Goal: Information Seeking & Learning: Learn about a topic

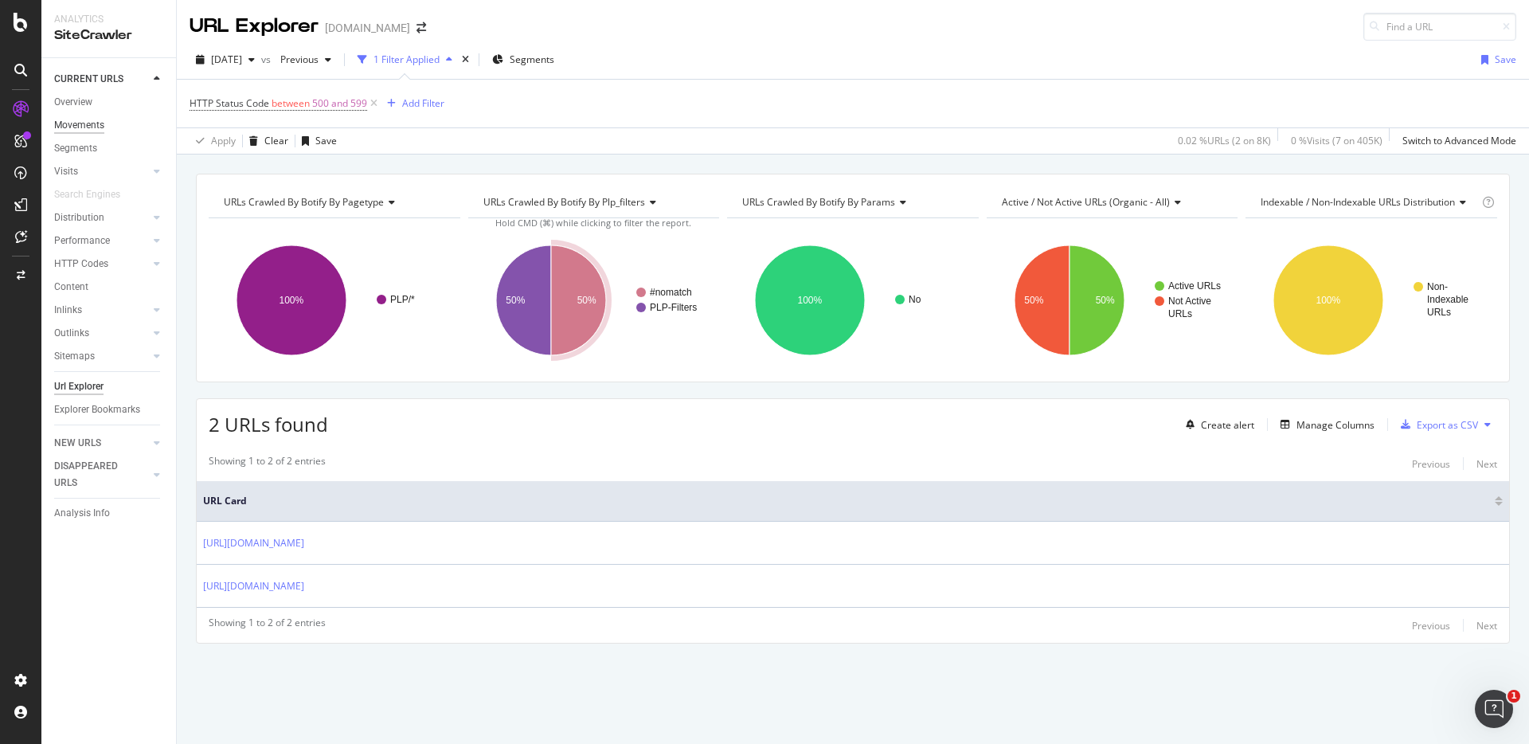
click at [67, 118] on div "Movements" at bounding box center [79, 125] width 50 height 17
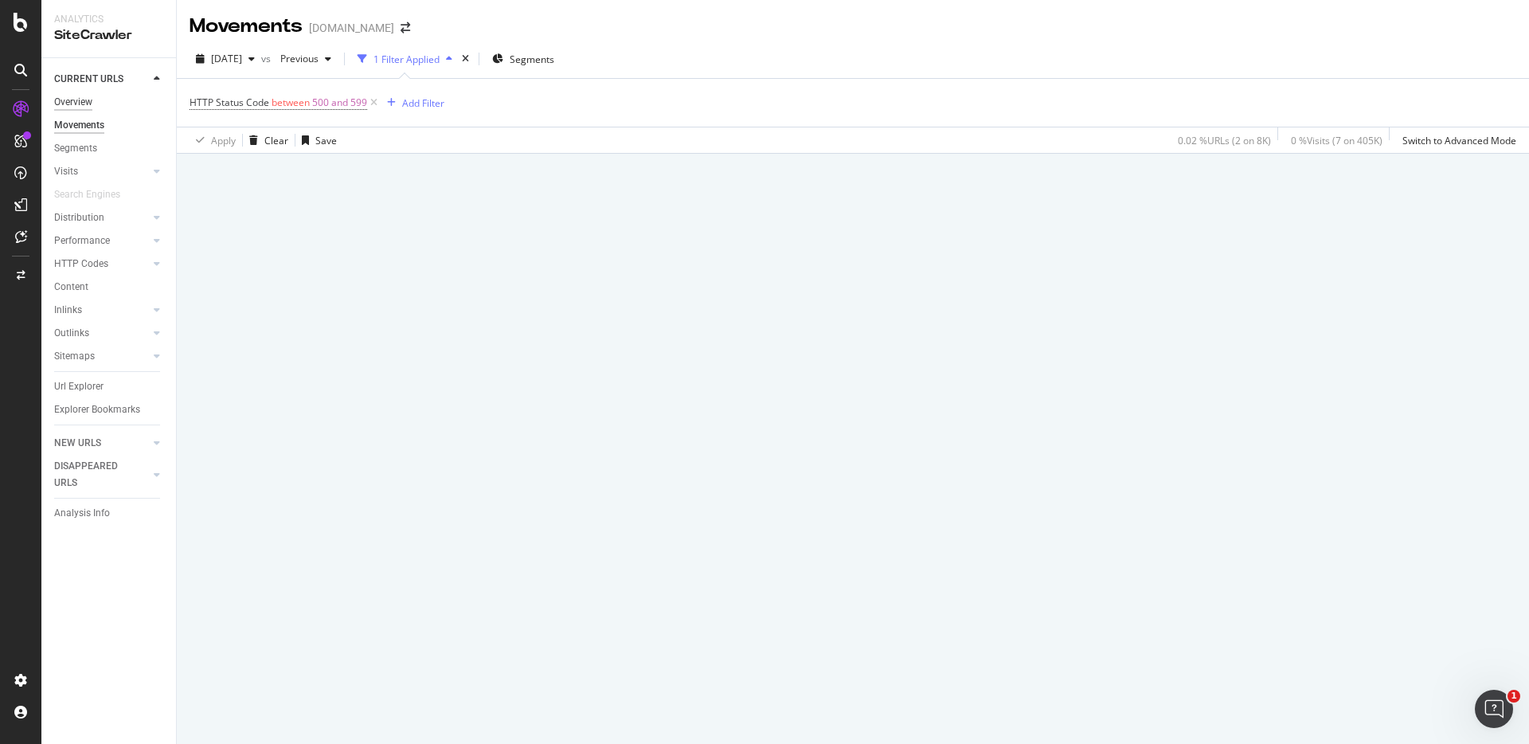
click at [71, 108] on div "Overview" at bounding box center [73, 102] width 38 height 17
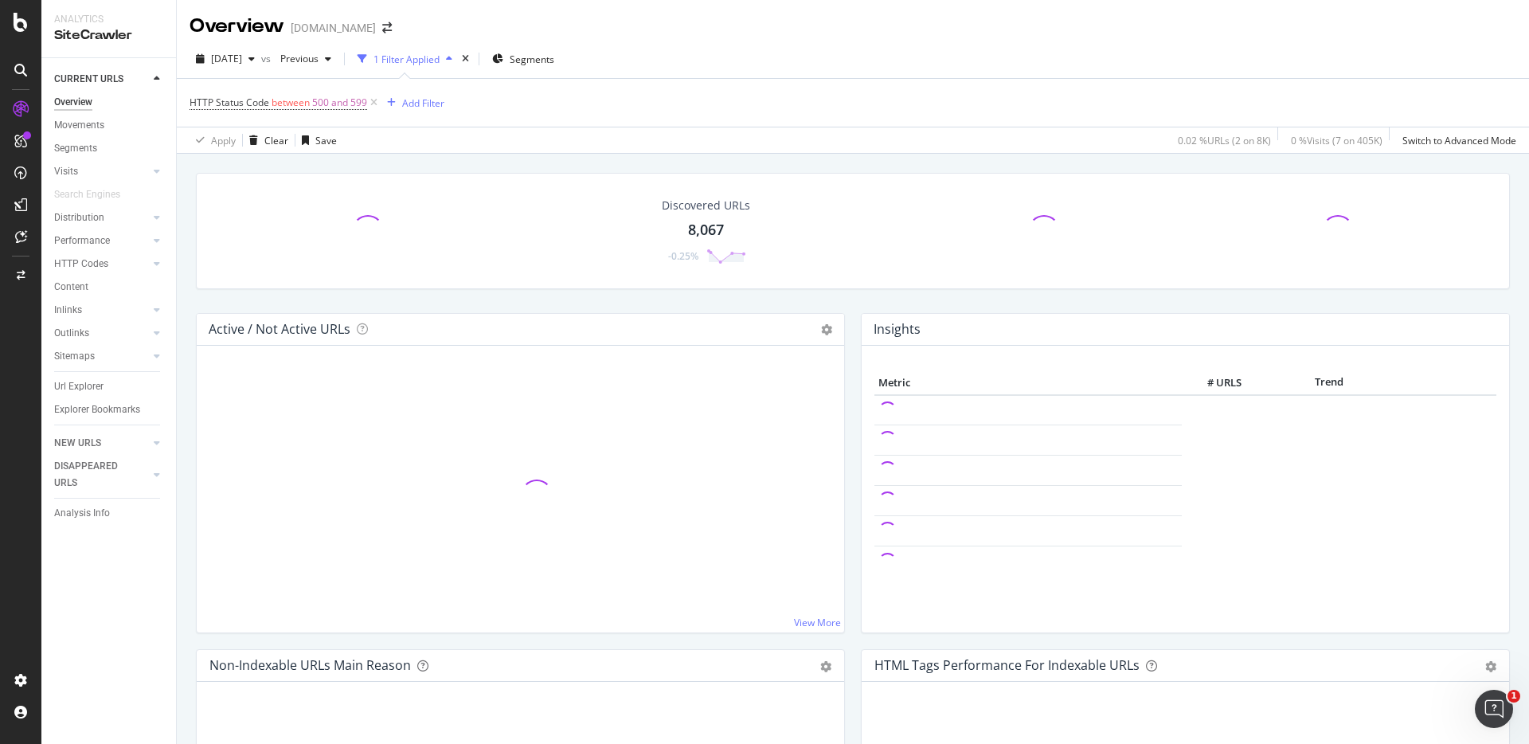
click at [24, 111] on icon at bounding box center [21, 109] width 16 height 16
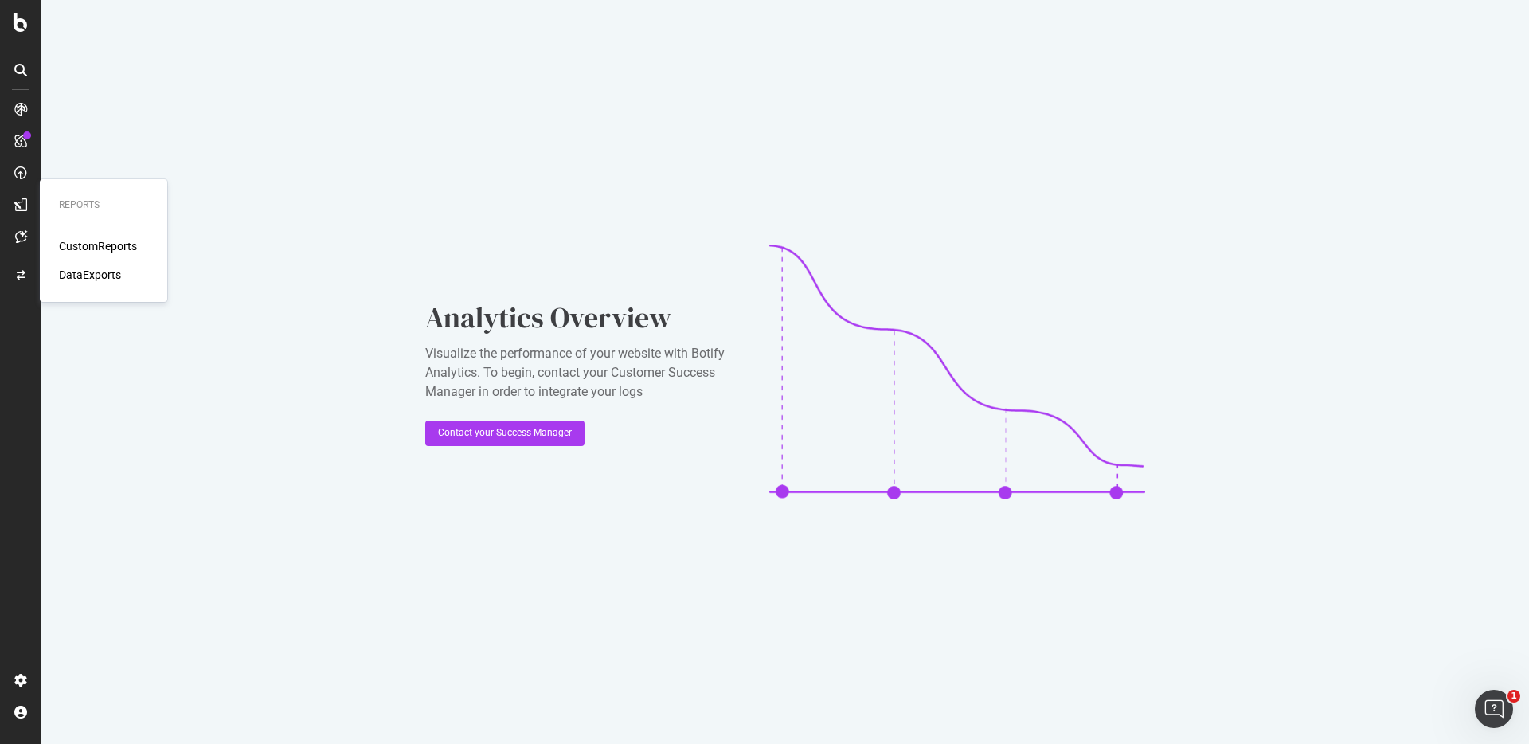
click at [92, 253] on div "CustomReports" at bounding box center [98, 246] width 78 height 16
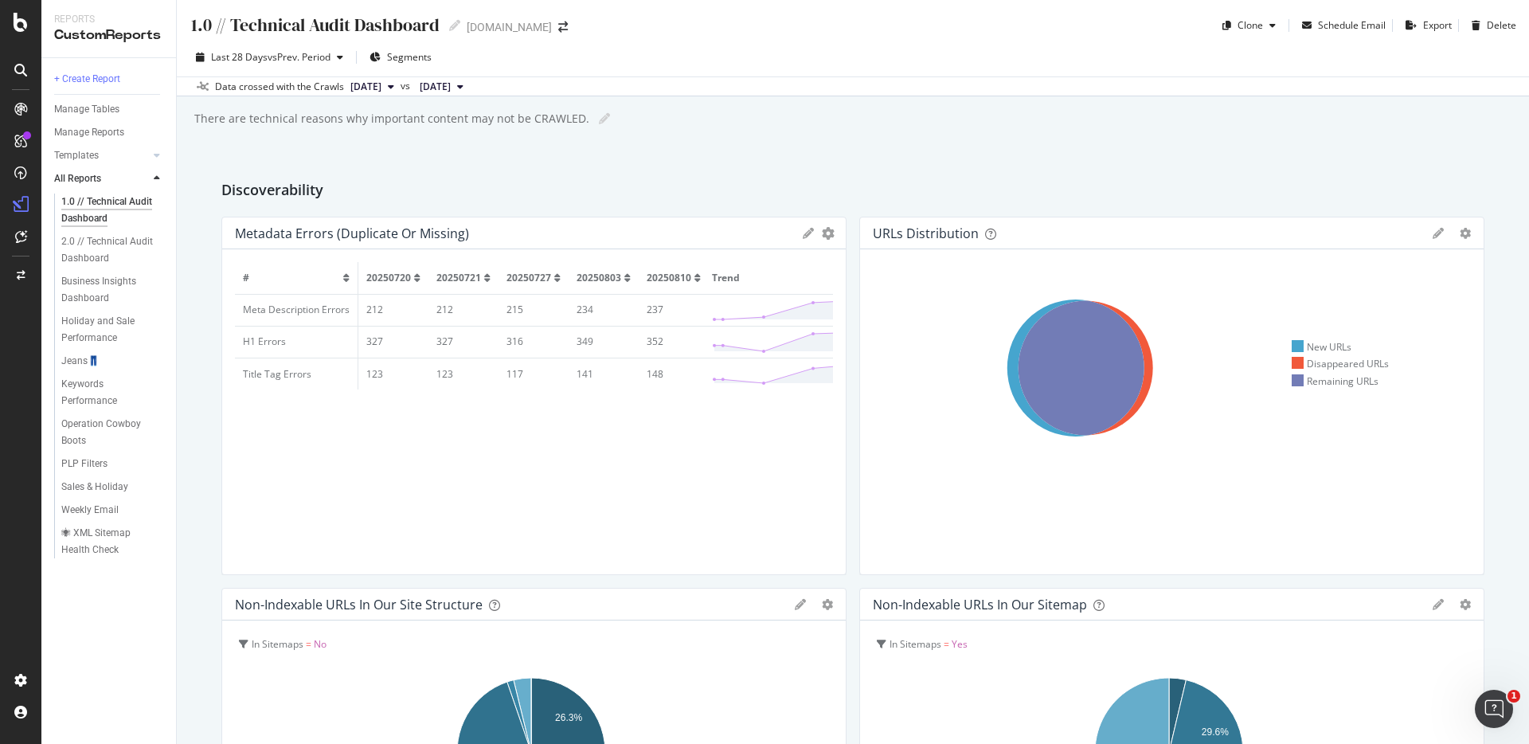
scroll to position [305, 0]
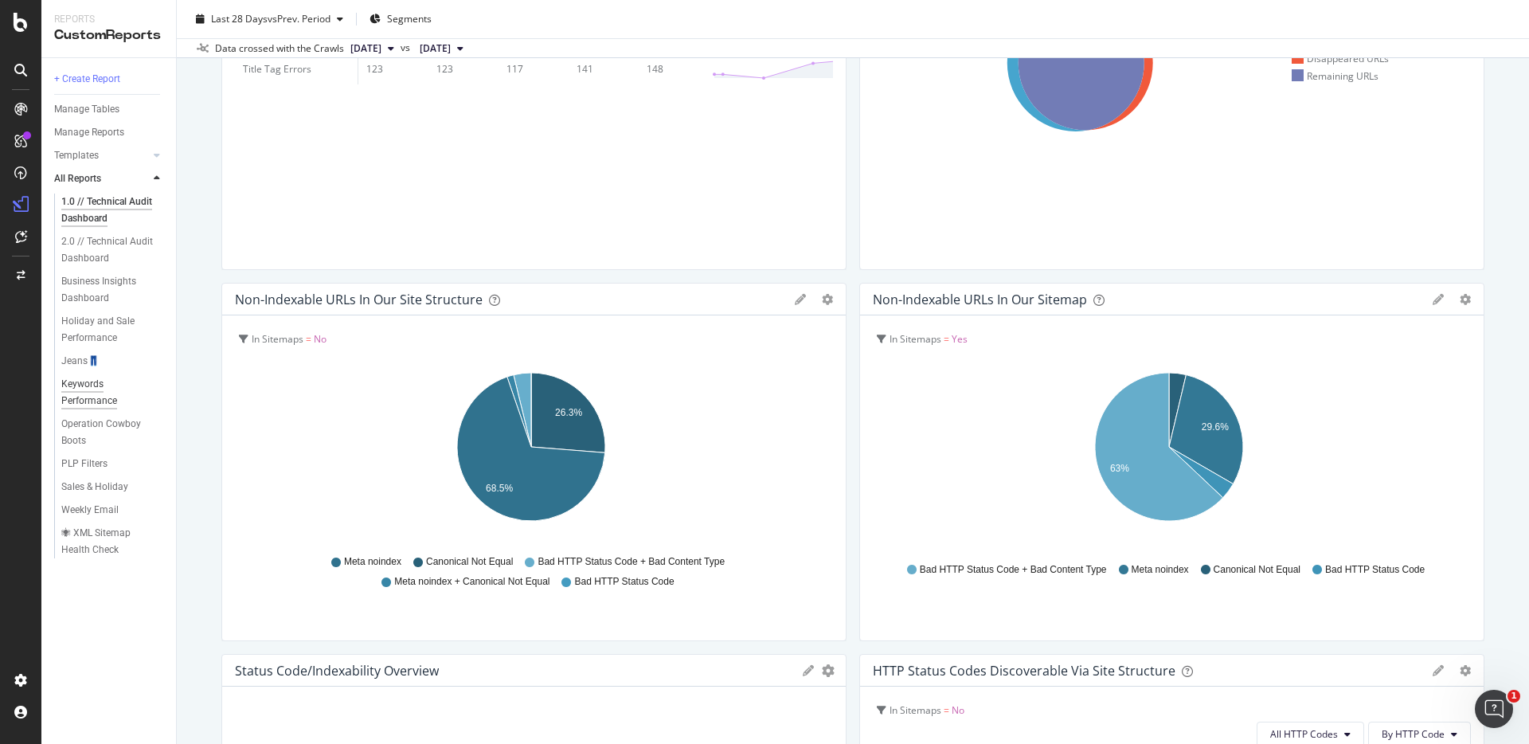
click at [92, 388] on div "Keywords Performance" at bounding box center [105, 392] width 89 height 33
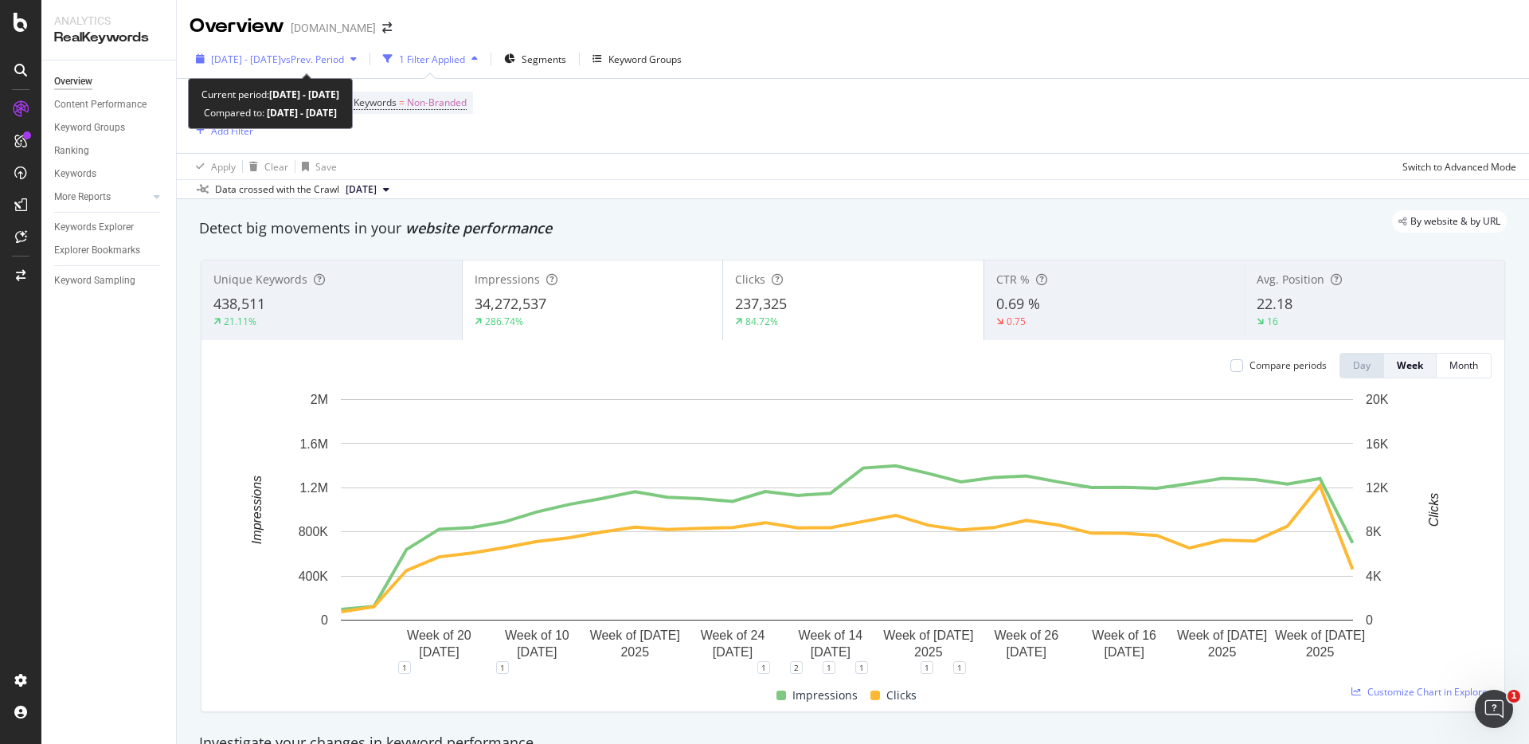
click at [344, 58] on span "vs Prev. Period" at bounding box center [312, 60] width 63 height 14
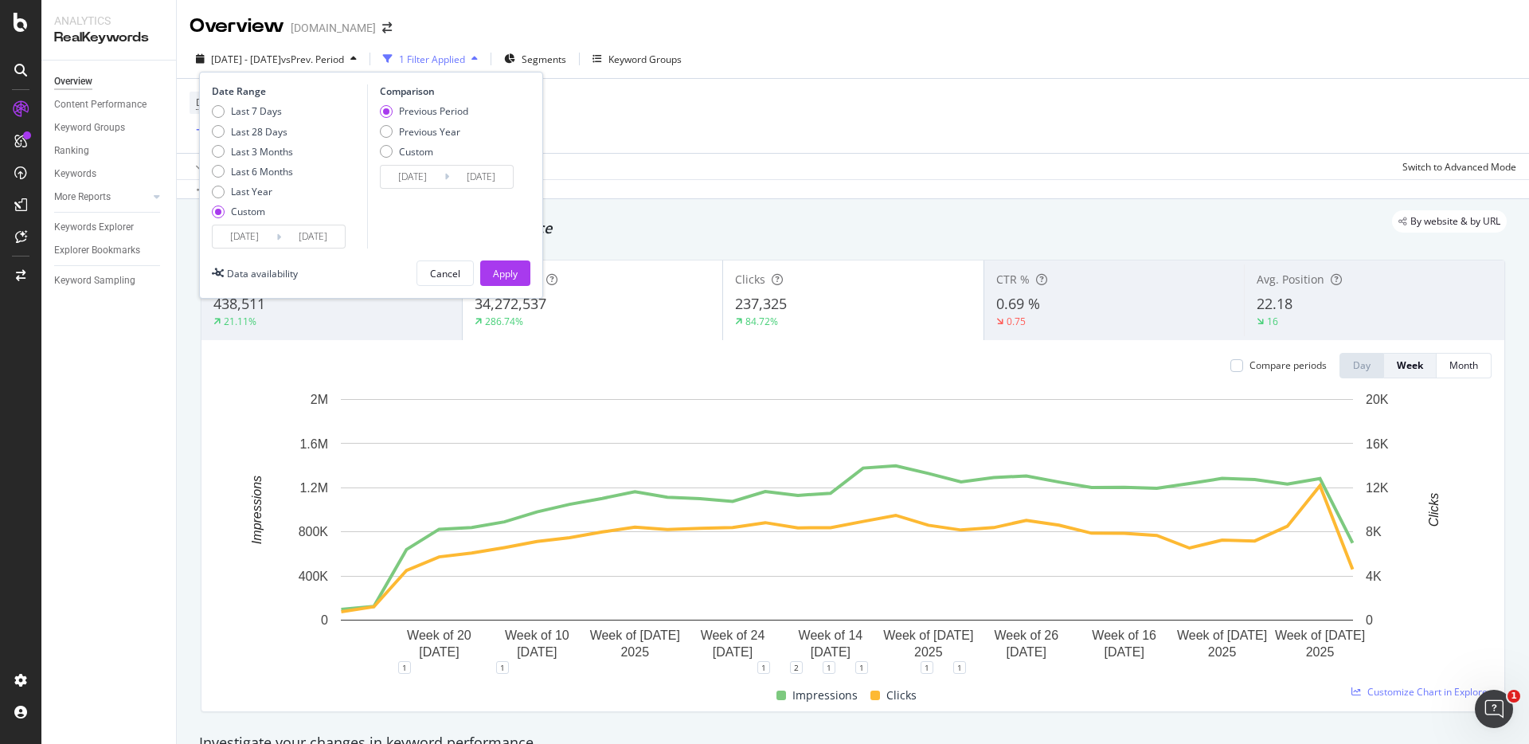
click at [309, 236] on input "[DATE]" at bounding box center [313, 236] width 64 height 22
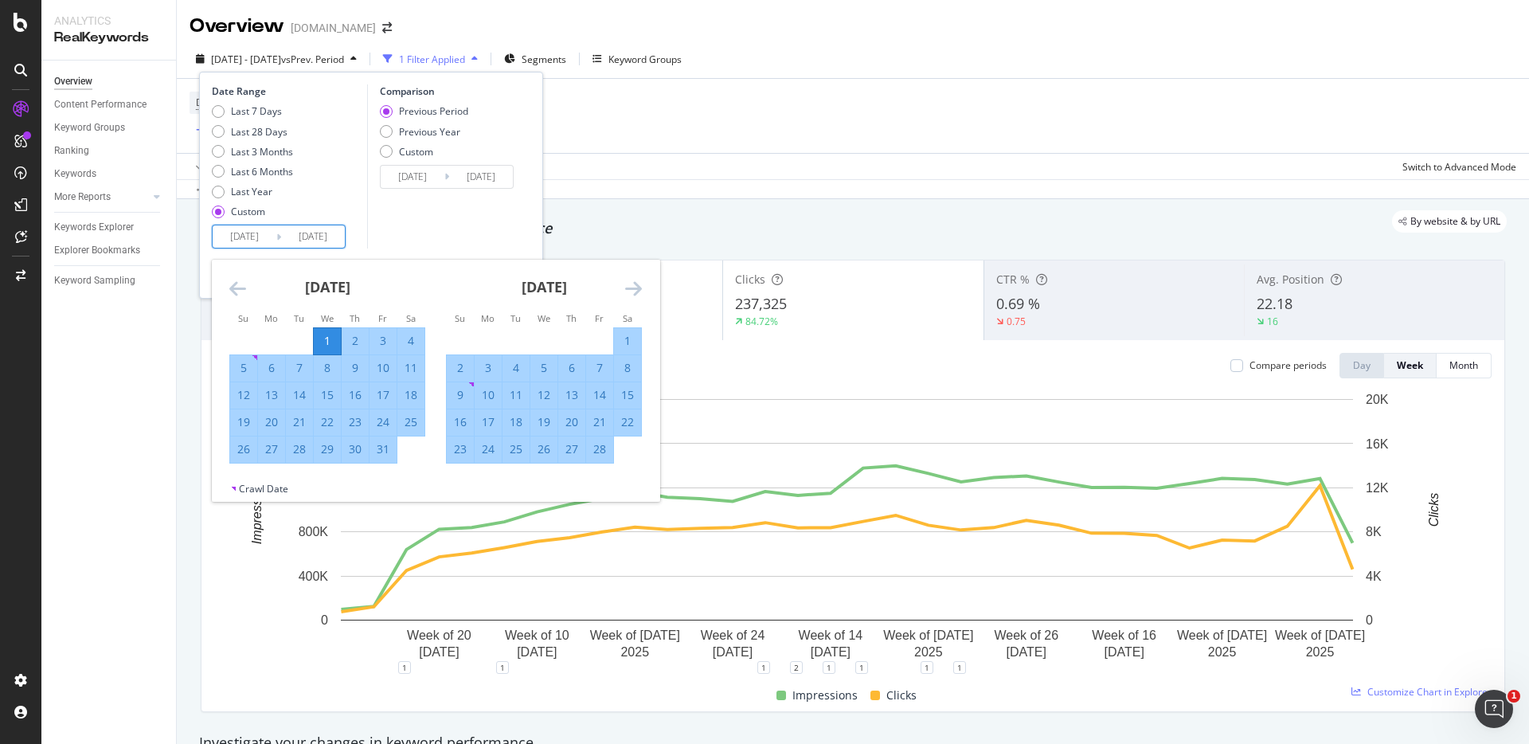
click at [639, 287] on icon "Move forward to switch to the next month." at bounding box center [633, 288] width 17 height 19
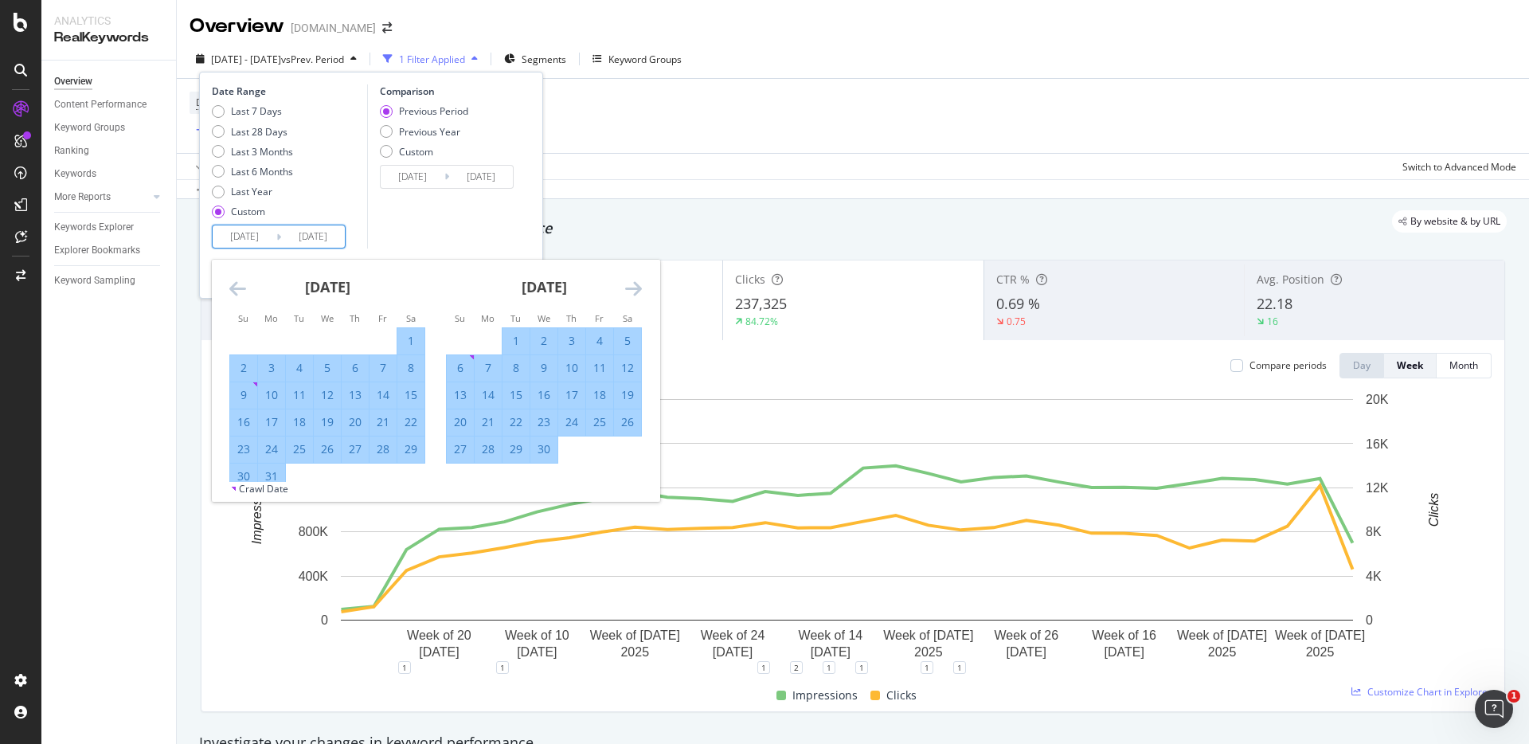
click at [639, 287] on icon "Move forward to switch to the next month." at bounding box center [633, 288] width 17 height 19
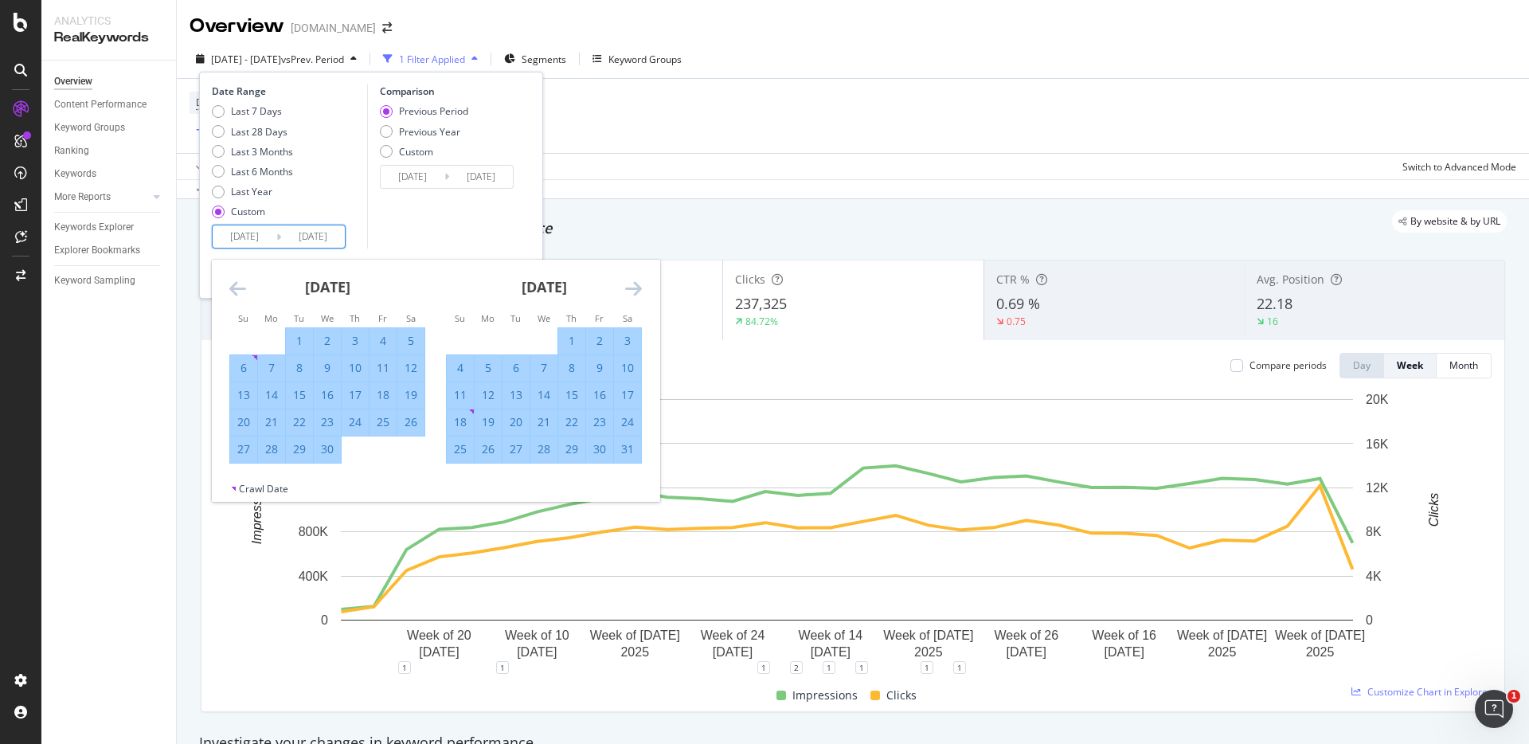
click at [639, 287] on icon "Move forward to switch to the next month." at bounding box center [633, 288] width 17 height 19
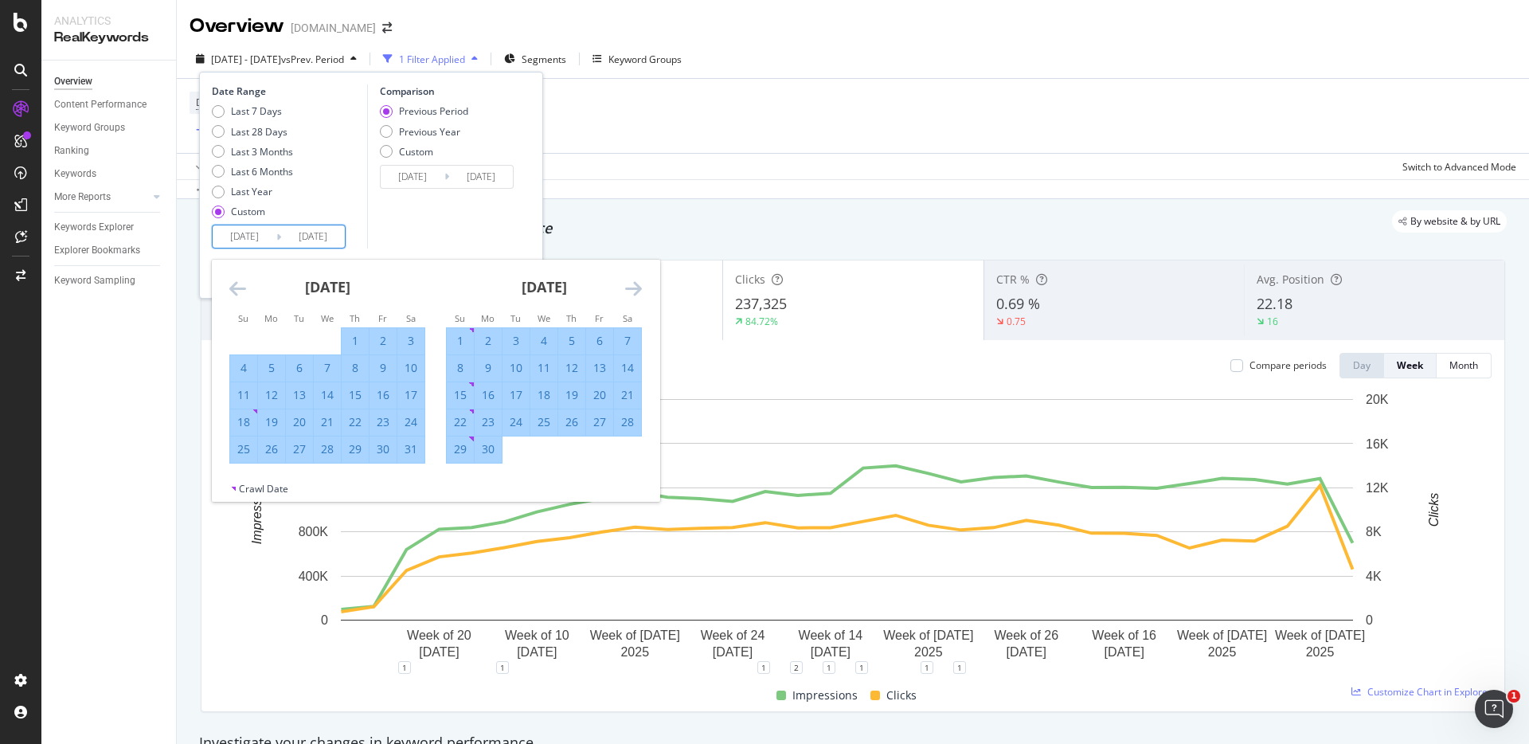
click at [639, 287] on icon "Move forward to switch to the next month." at bounding box center [633, 288] width 17 height 19
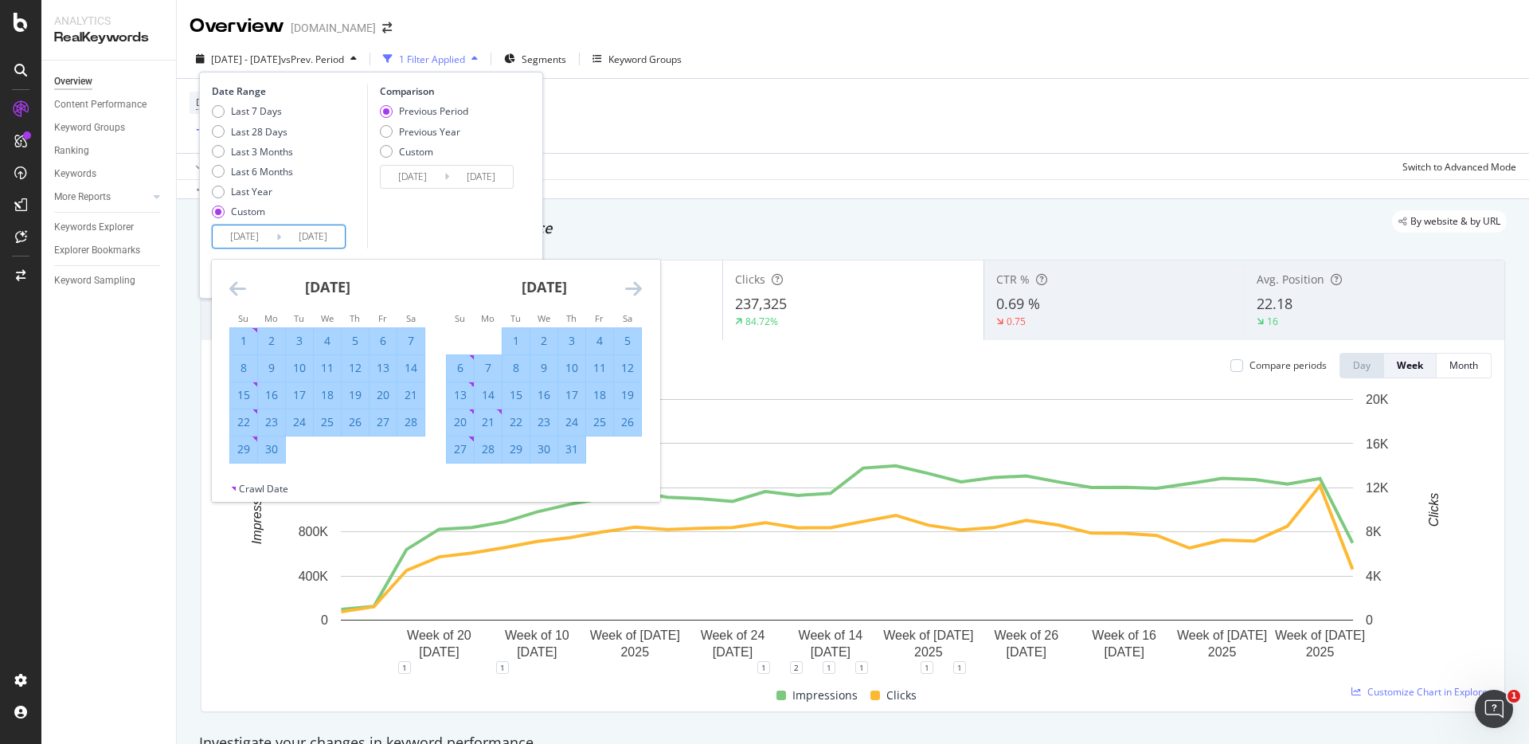
click at [639, 287] on icon "Move forward to switch to the next month." at bounding box center [633, 288] width 17 height 19
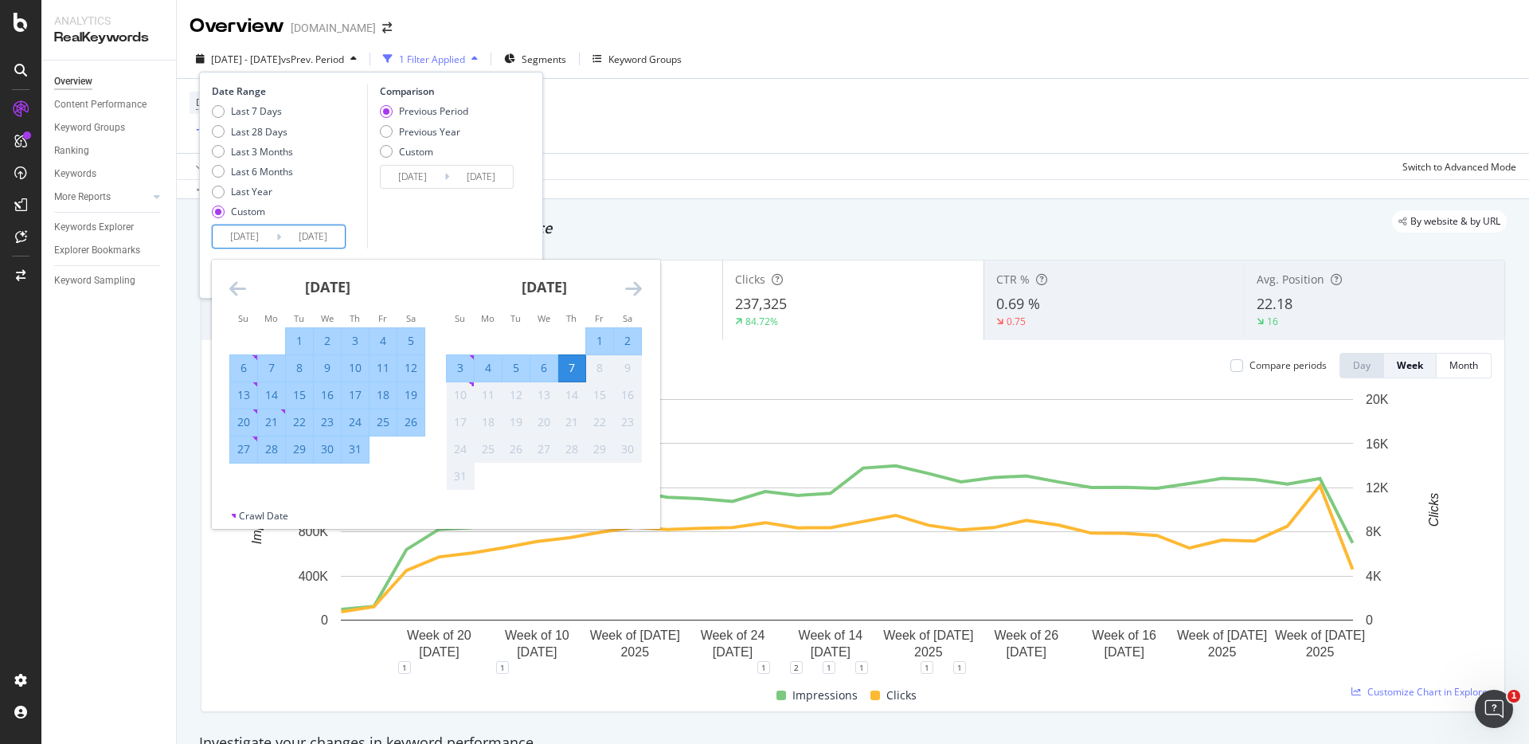
click at [354, 458] on div "31" at bounding box center [355, 449] width 27 height 26
type input "[DATE]"
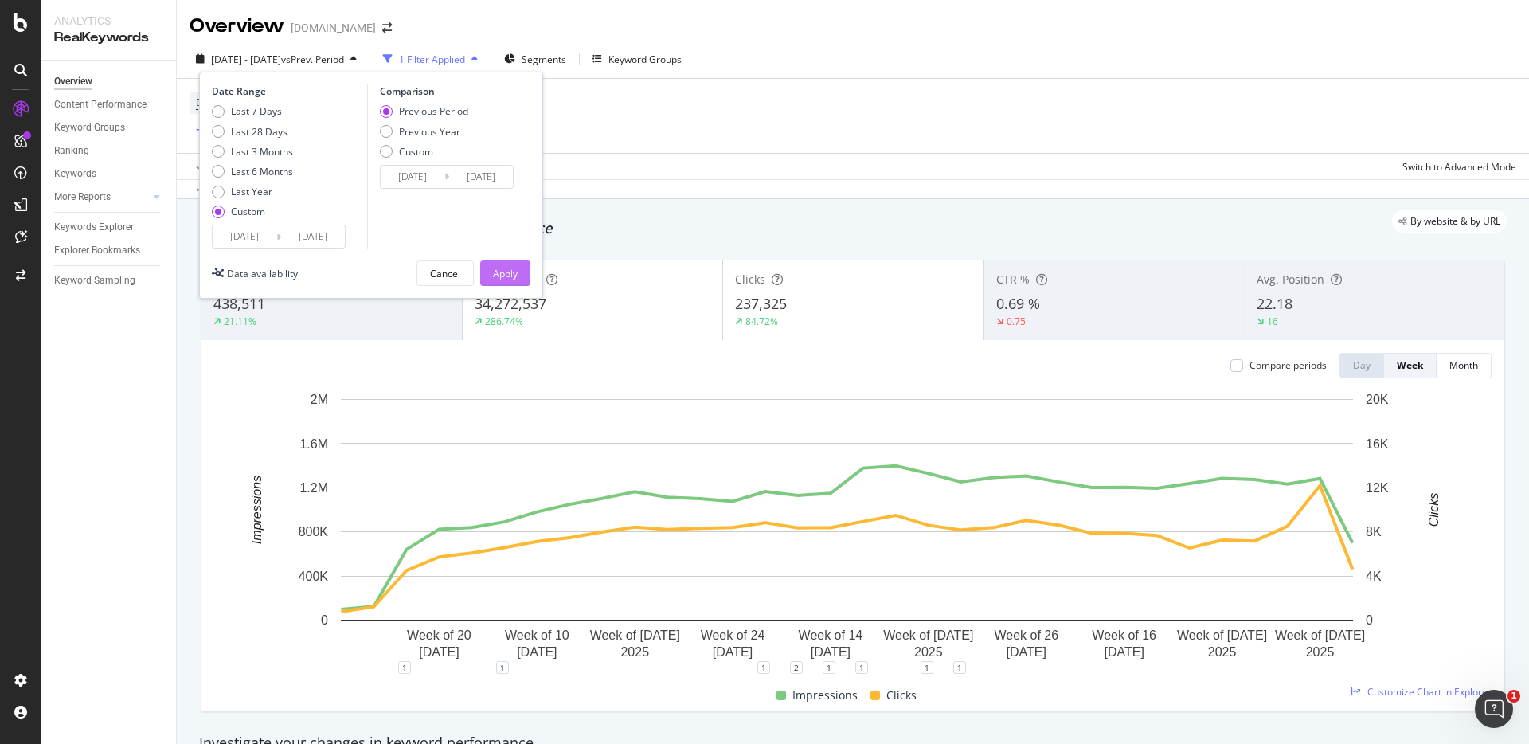
click at [510, 283] on div "Apply" at bounding box center [505, 273] width 25 height 24
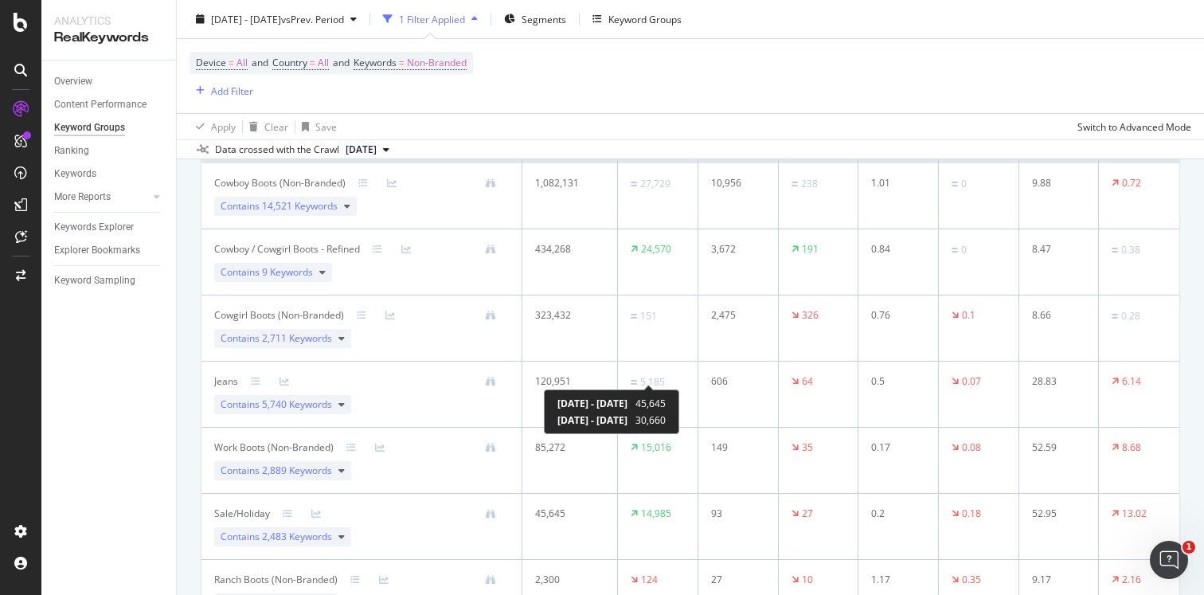
scroll to position [333, 0]
